Goal: Task Accomplishment & Management: Complete application form

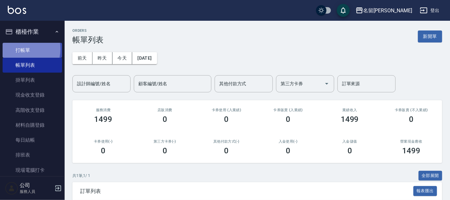
click at [18, 49] on link "打帳單" at bounding box center [33, 50] width 60 height 15
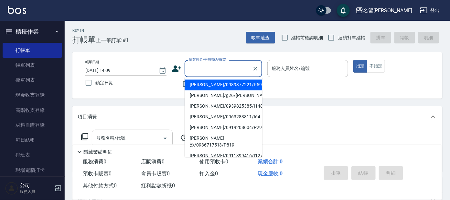
click at [207, 66] on input "顧客姓名/手機號碼/編號" at bounding box center [219, 68] width 62 height 11
type input "ㄕ"
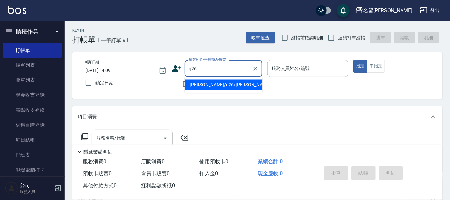
type input "[PERSON_NAME]/g26/[PERSON_NAME]"
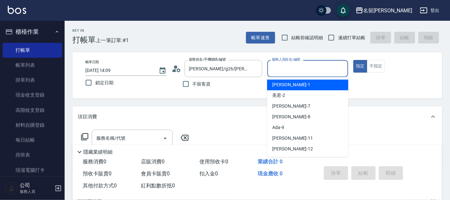
click at [301, 67] on input "服務人員姓名/編號" at bounding box center [307, 68] width 75 height 11
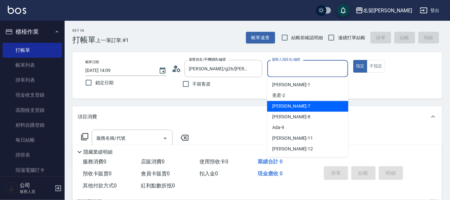
click at [282, 104] on span "[PERSON_NAME] -7" at bounding box center [291, 106] width 38 height 7
type input "[PERSON_NAME]-7"
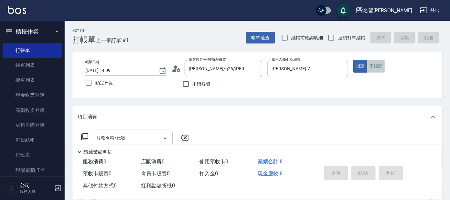
click at [375, 65] on button "不指定" at bounding box center [376, 66] width 18 height 13
click at [86, 135] on icon at bounding box center [85, 137] width 8 height 8
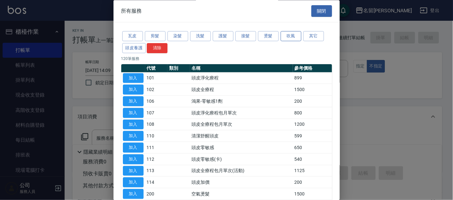
drag, startPoint x: 289, startPoint y: 36, endPoint x: 289, endPoint y: 41, distance: 4.9
click at [289, 36] on button "吹風" at bounding box center [291, 36] width 21 height 10
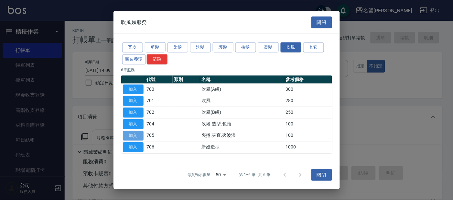
click at [128, 135] on button "加入" at bounding box center [133, 135] width 21 height 10
type input "夾捲.夾直.夾波浪(705)"
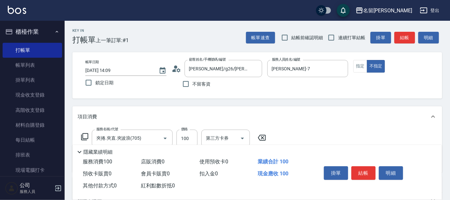
click at [84, 136] on icon at bounding box center [85, 137] width 8 height 8
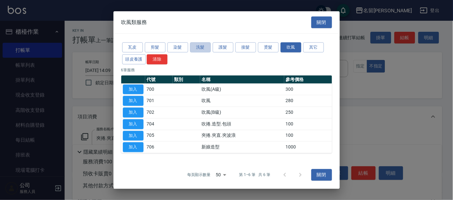
drag, startPoint x: 199, startPoint y: 47, endPoint x: 216, endPoint y: 59, distance: 20.7
click at [199, 47] on button "洗髮" at bounding box center [200, 47] width 21 height 10
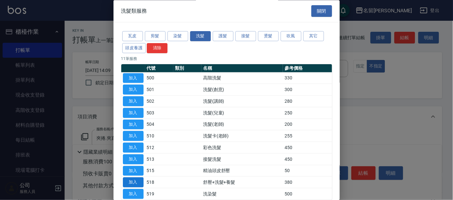
click at [132, 181] on button "加入" at bounding box center [133, 182] width 21 height 10
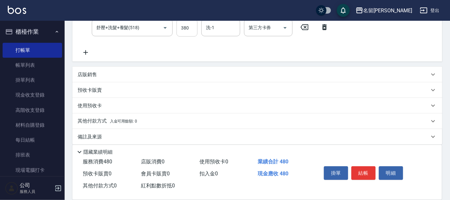
scroll to position [129, 0]
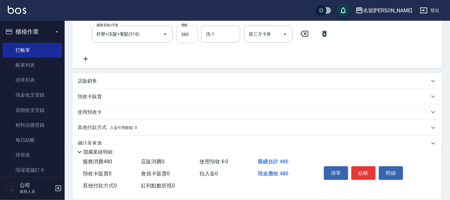
click at [192, 26] on input "380" at bounding box center [187, 34] width 21 height 17
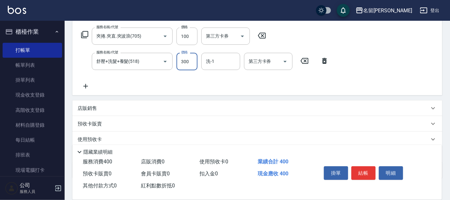
scroll to position [100, 0]
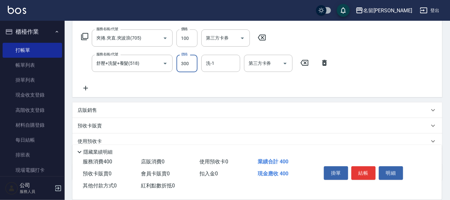
type input "300"
click at [85, 34] on icon at bounding box center [85, 37] width 8 height 8
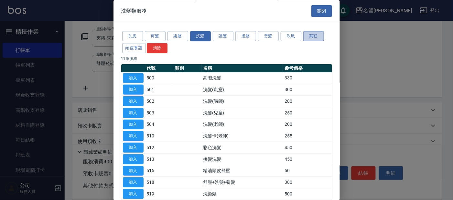
click at [313, 35] on button "其它" at bounding box center [313, 36] width 21 height 10
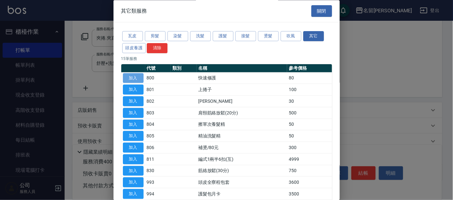
click at [134, 78] on button "加入" at bounding box center [133, 78] width 21 height 10
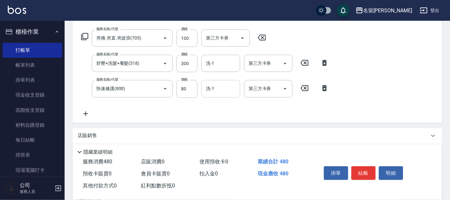
drag, startPoint x: 213, startPoint y: 88, endPoint x: 222, endPoint y: 88, distance: 9.1
click at [219, 88] on input "洗-1" at bounding box center [220, 88] width 33 height 11
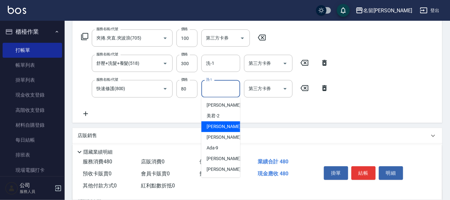
click at [215, 126] on span "[PERSON_NAME] -7" at bounding box center [226, 126] width 38 height 7
type input "[PERSON_NAME]-7"
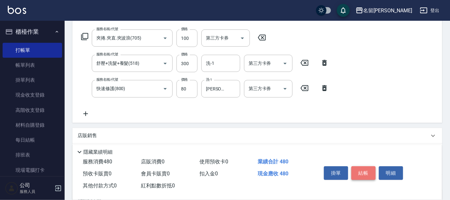
click at [365, 168] on button "結帳" at bounding box center [364, 173] width 24 height 14
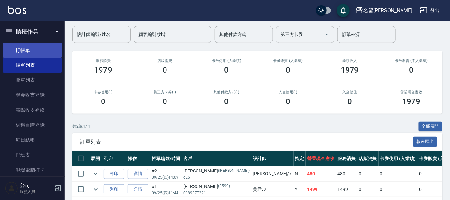
scroll to position [37, 0]
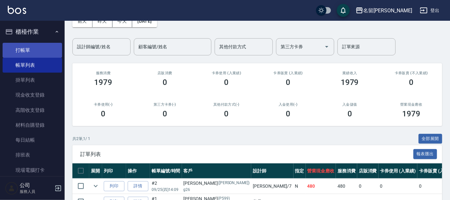
click at [37, 51] on link "打帳單" at bounding box center [33, 50] width 60 height 15
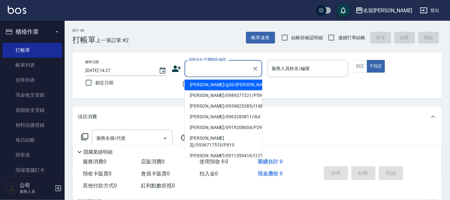
click at [212, 68] on input "顧客姓名/手機號碼/編號" at bounding box center [219, 68] width 62 height 11
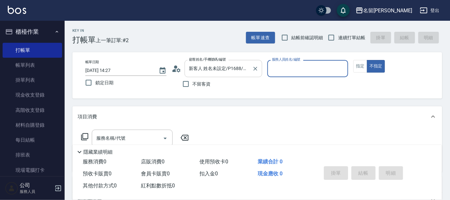
click at [234, 69] on input "新客人 姓名未設定/P1688/null" at bounding box center [219, 68] width 62 height 11
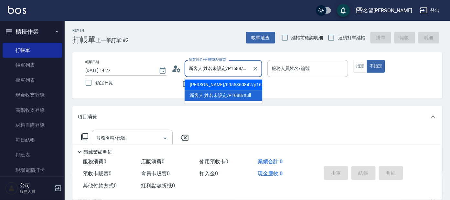
click at [232, 86] on li "[PERSON_NAME]/0955360842/p1688" at bounding box center [224, 85] width 78 height 11
type input "[PERSON_NAME]/0955360842/p1688"
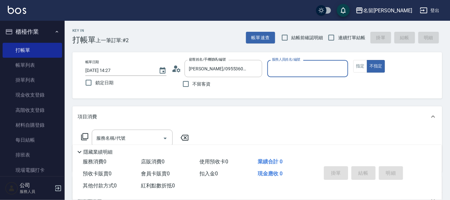
type input "公司 -100"
click at [358, 65] on button "指定" at bounding box center [361, 66] width 14 height 13
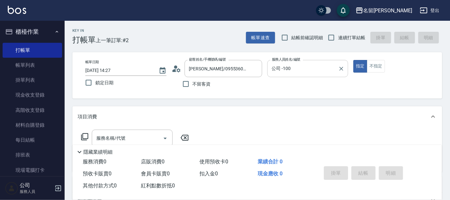
click at [340, 68] on icon "Clear" at bounding box center [341, 68] width 6 height 6
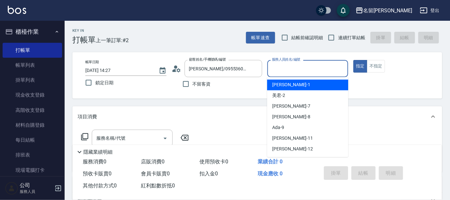
click at [326, 73] on input "服務人員姓名/編號" at bounding box center [307, 68] width 75 height 11
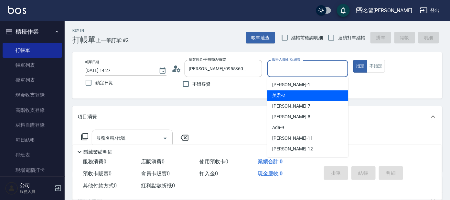
click at [319, 93] on div "美君 -2" at bounding box center [307, 95] width 81 height 11
type input "美君-2"
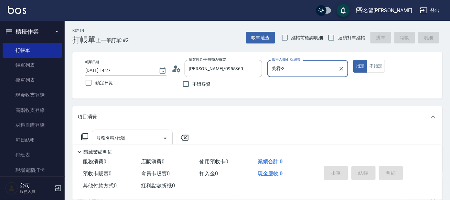
click at [131, 141] on input "服務名稱/代號" at bounding box center [127, 137] width 65 height 11
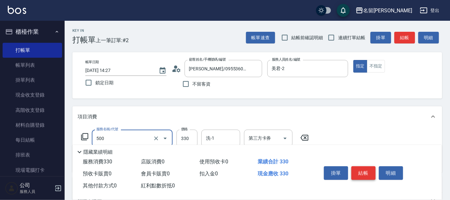
type input "高階洗髮(500)"
click at [363, 169] on button "結帳" at bounding box center [364, 173] width 24 height 14
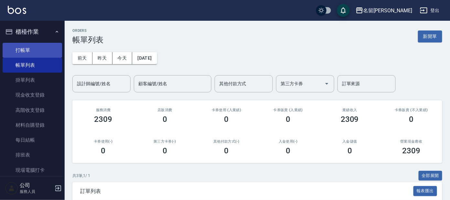
click at [36, 43] on link "打帳單" at bounding box center [33, 50] width 60 height 15
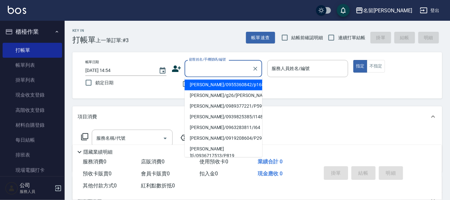
click at [226, 71] on input "顧客姓名/手機號碼/編號" at bounding box center [219, 68] width 62 height 11
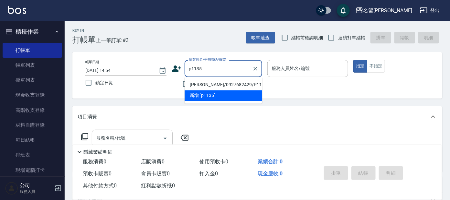
click at [231, 81] on li "[PERSON_NAME]/0927682429/P1135" at bounding box center [224, 85] width 78 height 11
type input "[PERSON_NAME]/0927682429/P1135"
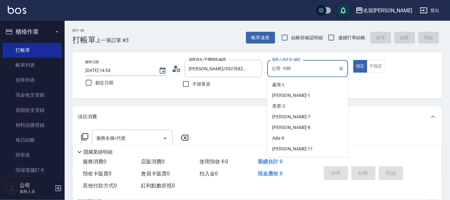
click at [303, 70] on input "公司 -100" at bounding box center [303, 68] width 66 height 11
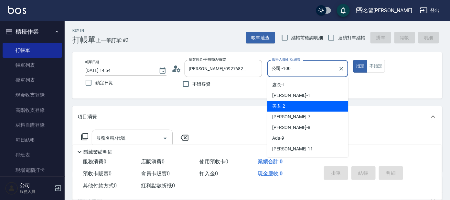
click at [302, 107] on div "美君 -2" at bounding box center [307, 106] width 81 height 11
type input "美君-2"
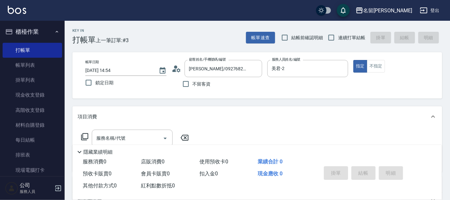
click at [85, 135] on icon at bounding box center [85, 137] width 8 height 8
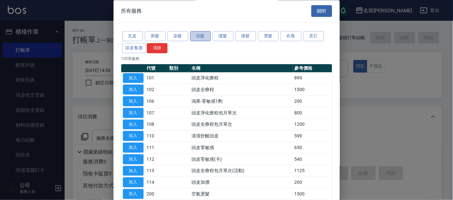
click at [195, 33] on button "洗髮" at bounding box center [200, 36] width 21 height 10
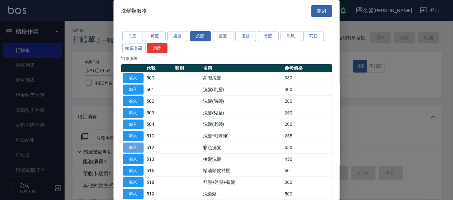
click at [134, 146] on button "加入" at bounding box center [133, 148] width 21 height 10
type input "彩色洗髮(512)"
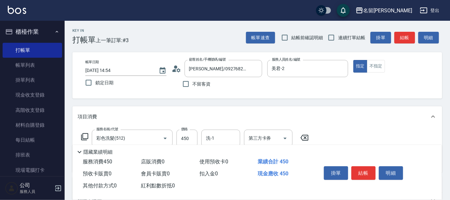
scroll to position [40, 0]
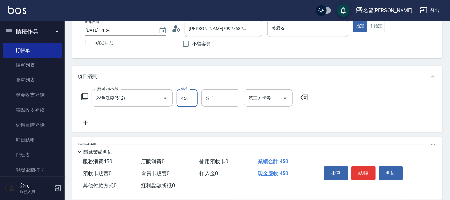
drag, startPoint x: 182, startPoint y: 98, endPoint x: 187, endPoint y: 95, distance: 5.5
click at [182, 98] on input "450" at bounding box center [187, 97] width 21 height 17
type input "100"
click at [216, 98] on input "洗-1" at bounding box center [220, 97] width 33 height 11
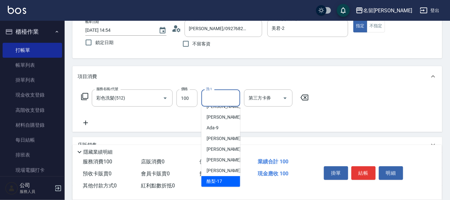
drag, startPoint x: 216, startPoint y: 180, endPoint x: 212, endPoint y: 155, distance: 24.8
click at [215, 180] on span "酪梨 -17" at bounding box center [215, 181] width 16 height 7
type input "酪梨-17"
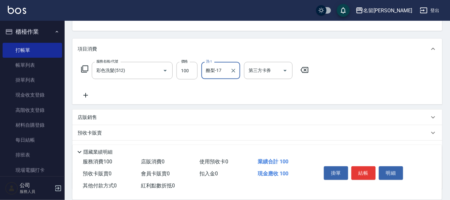
scroll to position [81, 0]
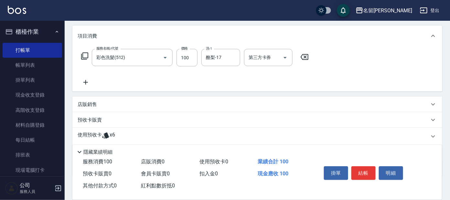
click at [104, 130] on div "使用預收卡 x6" at bounding box center [257, 135] width 370 height 17
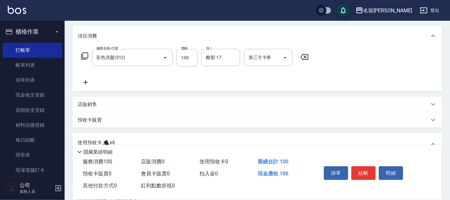
scroll to position [121, 0]
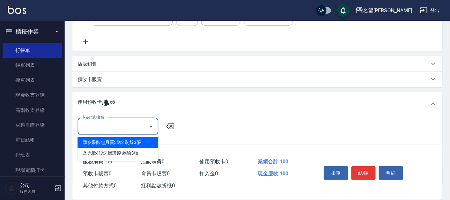
click at [123, 121] on input "卡券代號/名稱" at bounding box center [113, 125] width 65 height 11
click at [130, 139] on div "頭皮果酸包月買3送2 剩餘3張" at bounding box center [118, 142] width 81 height 11
type input "頭皮果酸包月買3送2"
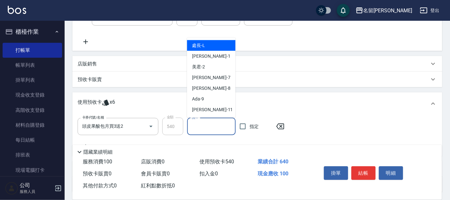
click at [207, 128] on input "洗-1" at bounding box center [211, 126] width 43 height 11
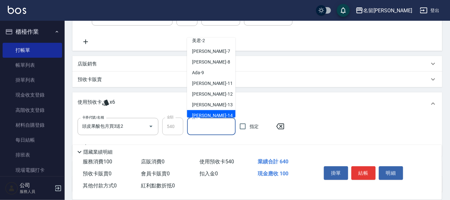
scroll to position [40, 0]
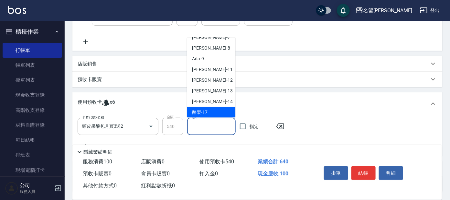
click at [216, 108] on div "酪梨 -17" at bounding box center [211, 112] width 49 height 11
type input "酪梨-17"
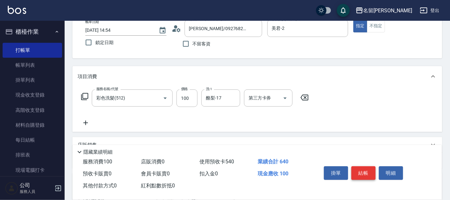
click at [368, 167] on button "結帳" at bounding box center [364, 173] width 24 height 14
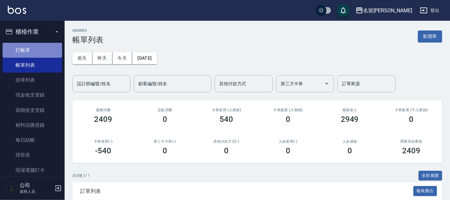
click at [38, 52] on link "打帳單" at bounding box center [33, 50] width 60 height 15
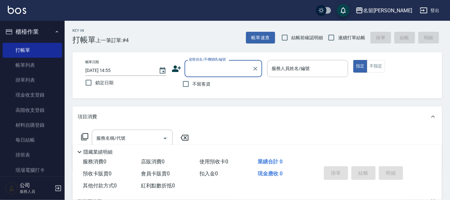
drag, startPoint x: 223, startPoint y: 67, endPoint x: 218, endPoint y: 69, distance: 5.6
click at [219, 68] on input "顧客姓名/手機號碼/編號" at bounding box center [219, 68] width 62 height 11
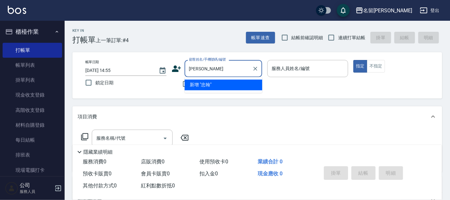
click at [225, 67] on input "[PERSON_NAME]" at bounding box center [219, 68] width 62 height 11
click at [226, 67] on input "忠憲" at bounding box center [219, 68] width 62 height 11
type input "忠"
type input "[PERSON_NAME]"
click at [285, 130] on div "服務名稱/代號 服務名稱/代號" at bounding box center [257, 149] width 370 height 45
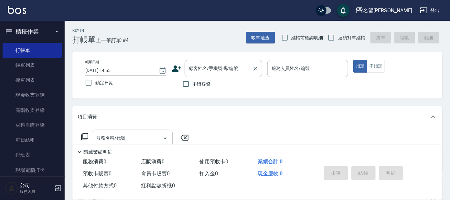
click at [212, 71] on input "顧客姓名/手機號碼/編號" at bounding box center [219, 68] width 62 height 11
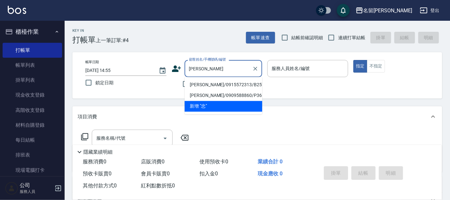
click at [199, 68] on input "[PERSON_NAME]" at bounding box center [219, 68] width 62 height 11
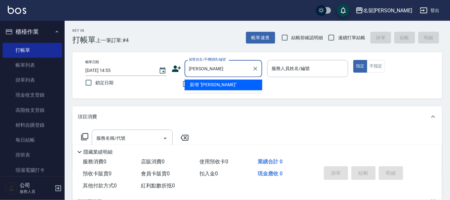
click at [199, 68] on input "[PERSON_NAME]" at bounding box center [219, 68] width 62 height 11
type input "忠"
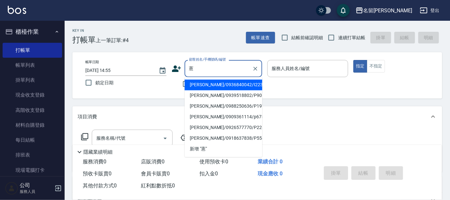
click at [237, 82] on li "[PERSON_NAME]/0936840042/I223" at bounding box center [224, 85] width 78 height 11
type input "[PERSON_NAME]/0936840042/I223"
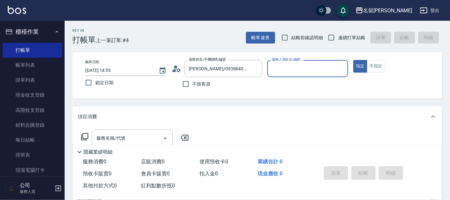
click at [307, 64] on input "服務人員姓名/編號" at bounding box center [307, 68] width 75 height 11
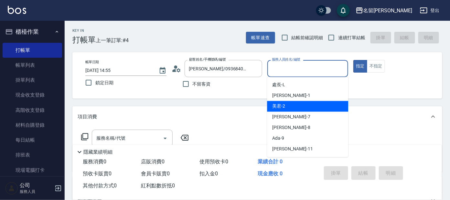
click at [317, 106] on div "美君 -2" at bounding box center [307, 106] width 81 height 11
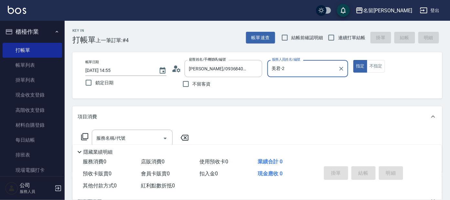
click at [300, 65] on input "美君-2" at bounding box center [303, 68] width 66 height 11
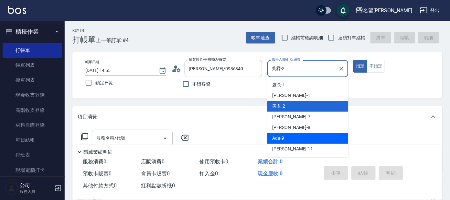
click at [308, 133] on div "Ada -9" at bounding box center [307, 138] width 81 height 11
type input "Ada-9"
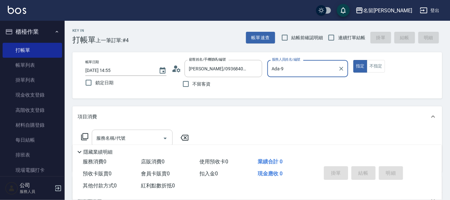
click at [135, 137] on input "服務名稱/代號" at bounding box center [127, 137] width 65 height 11
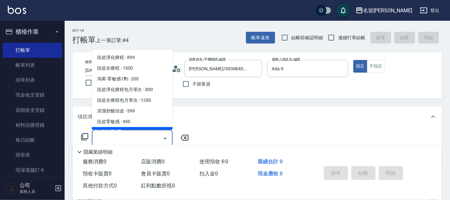
click at [84, 136] on icon at bounding box center [85, 137] width 8 height 8
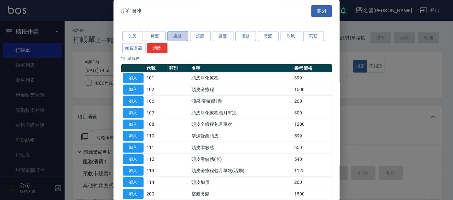
click at [179, 35] on button "染髮" at bounding box center [178, 36] width 21 height 10
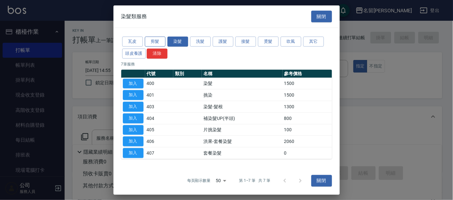
click at [155, 38] on button "剪髮" at bounding box center [155, 42] width 21 height 10
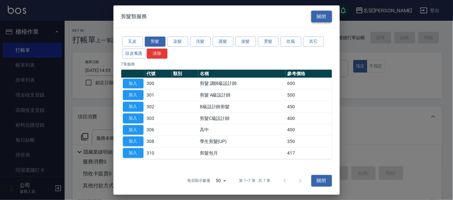
click at [323, 12] on button "關閉" at bounding box center [322, 16] width 21 height 12
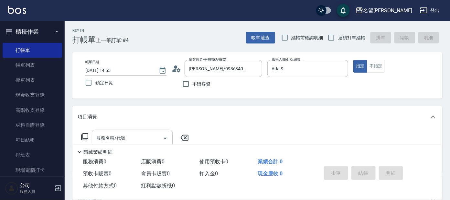
click at [174, 66] on circle at bounding box center [175, 66] width 3 height 3
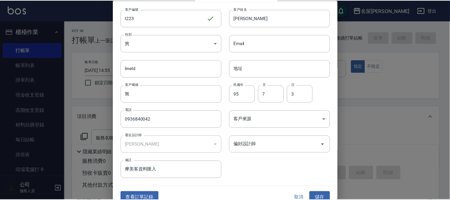
scroll to position [24, 0]
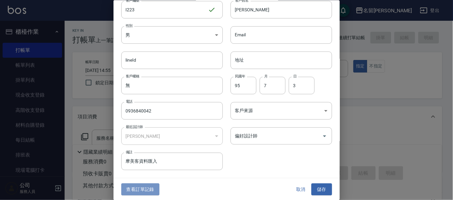
click at [152, 185] on button "查看訂單記錄" at bounding box center [140, 189] width 38 height 12
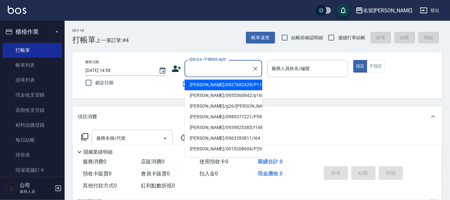
click at [193, 67] on input "顧客姓名/手機號碼/編號" at bounding box center [219, 68] width 62 height 11
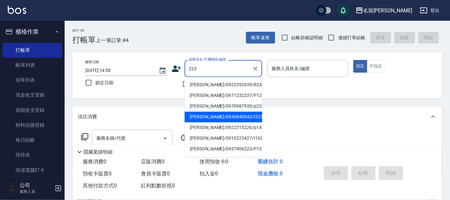
click at [234, 113] on li "[PERSON_NAME]/0936840042/I223" at bounding box center [224, 117] width 78 height 11
type input "[PERSON_NAME]/0936840042/I223"
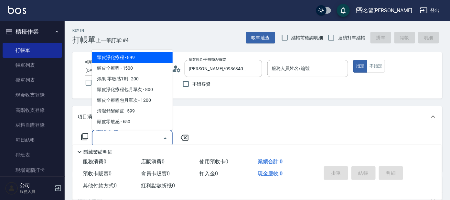
click at [145, 136] on input "服務名稱/代號" at bounding box center [127, 137] width 65 height 11
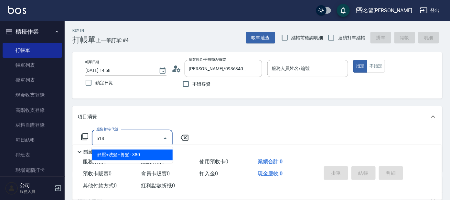
click at [150, 150] on span "舒壓+洗髮+養髮 - 380" at bounding box center [132, 154] width 81 height 11
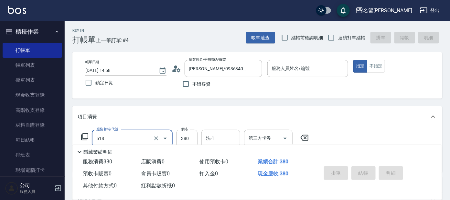
type input "舒壓+洗髮+養髮(518)"
click at [214, 137] on input "洗-1" at bounding box center [220, 137] width 33 height 11
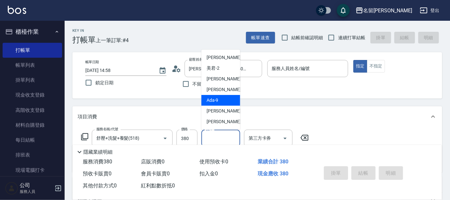
scroll to position [40, 0]
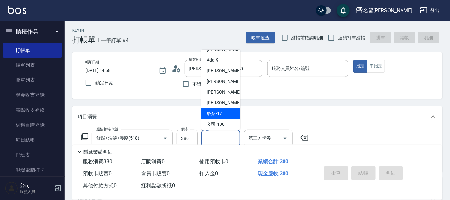
click at [223, 110] on div "酪梨 -17" at bounding box center [221, 113] width 39 height 11
type input "酪梨-17"
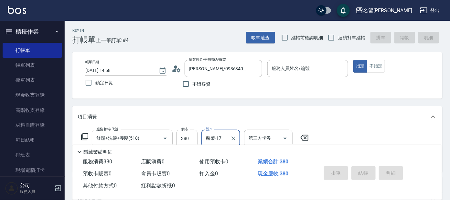
click at [87, 137] on icon at bounding box center [85, 137] width 8 height 8
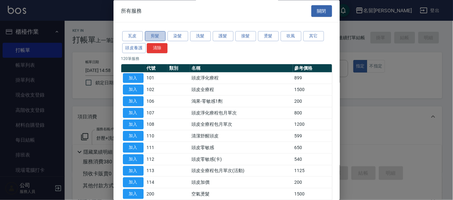
click at [157, 34] on button "剪髮" at bounding box center [155, 36] width 21 height 10
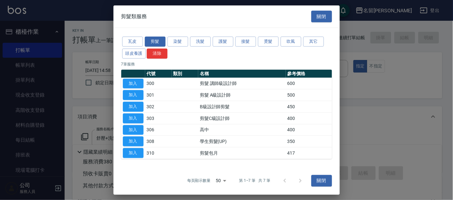
drag, startPoint x: 134, startPoint y: 94, endPoint x: 154, endPoint y: 98, distance: 20.3
click at [134, 94] on button "加入" at bounding box center [133, 95] width 21 height 10
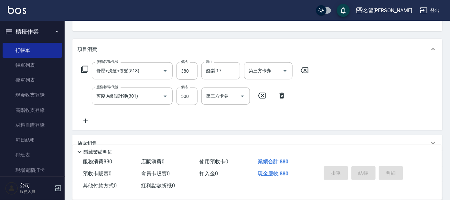
scroll to position [0, 0]
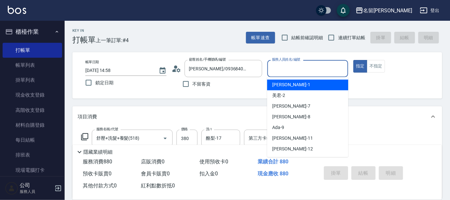
click at [309, 67] on input "服務人員姓名/編號" at bounding box center [307, 68] width 75 height 11
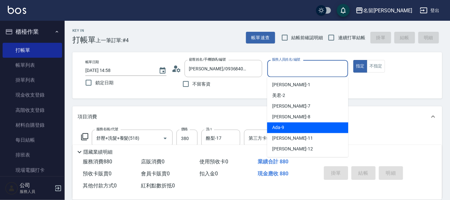
click at [325, 129] on div "Ada -9" at bounding box center [307, 127] width 81 height 11
type input "Ada-9"
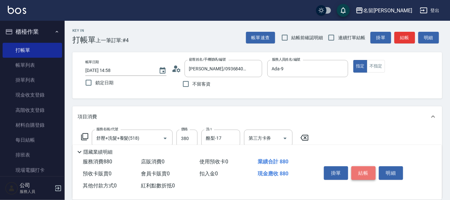
click at [373, 169] on button "結帳" at bounding box center [364, 173] width 24 height 14
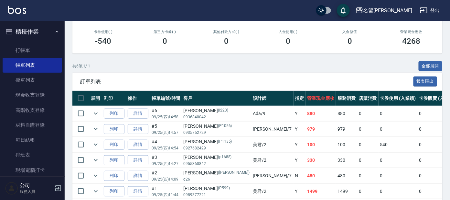
scroll to position [121, 0]
